Goal: Transaction & Acquisition: Download file/media

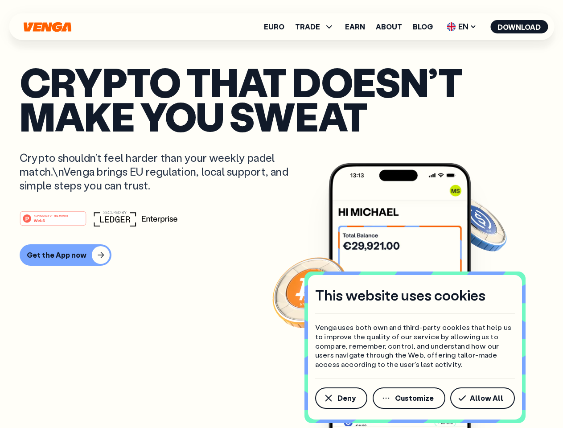
click at [282, 214] on div "#1 PRODUCT OF THE MONTH Web3" at bounding box center [282, 219] width 524 height 16
click at [341, 398] on span "Deny" at bounding box center [347, 398] width 18 height 7
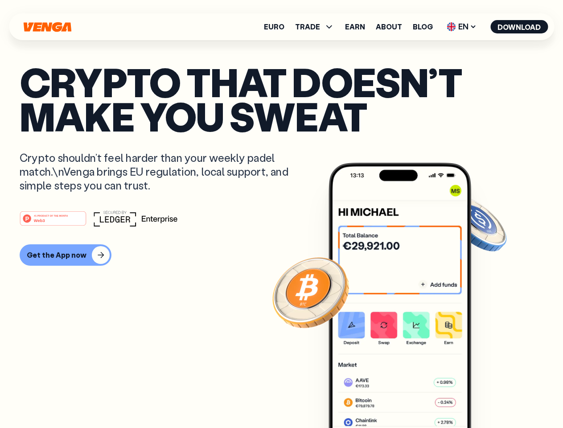
click at [410, 398] on img at bounding box center [400, 312] width 143 height 299
click at [485, 398] on article "Crypto that doesn’t make you sweat Crypto shouldn’t feel harder than your weekl…" at bounding box center [282, 232] width 524 height 335
click at [318, 27] on span "TRADE" at bounding box center [307, 26] width 25 height 7
click at [462, 27] on span "EN" at bounding box center [462, 27] width 36 height 14
click at [520, 27] on button "Download" at bounding box center [520, 26] width 58 height 13
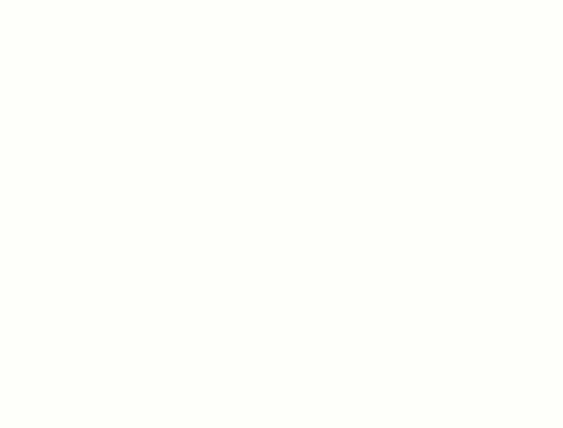
click at [282, 0] on html "This website uses cookies Venga uses both own and third-party cookies that help…" at bounding box center [281, 0] width 563 height 0
click at [64, 0] on html "This website uses cookies Venga uses both own and third-party cookies that help…" at bounding box center [281, 0] width 563 height 0
click at [54, 0] on html "This website uses cookies Venga uses both own and third-party cookies that help…" at bounding box center [281, 0] width 563 height 0
